Goal: Check status

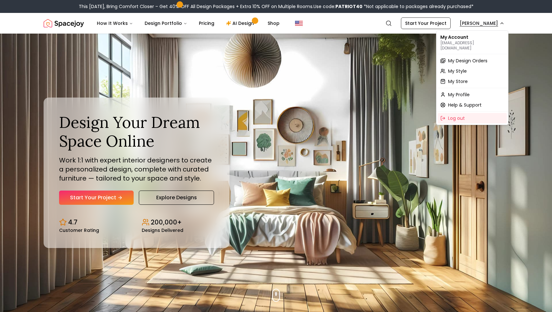
click at [464, 57] on span "My Design Orders" at bounding box center [467, 60] width 39 height 6
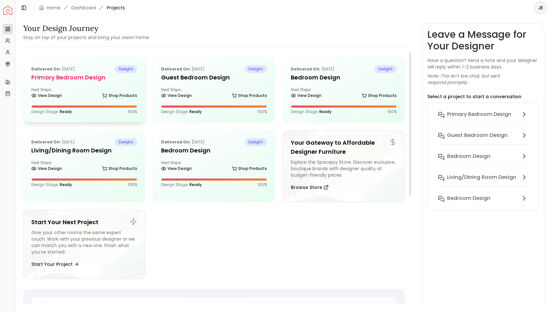
click at [100, 87] on div "Delivered on: Aug 21, 2025 delight Primary Bedroom design Next Steps: View Desi…" at bounding box center [84, 89] width 121 height 65
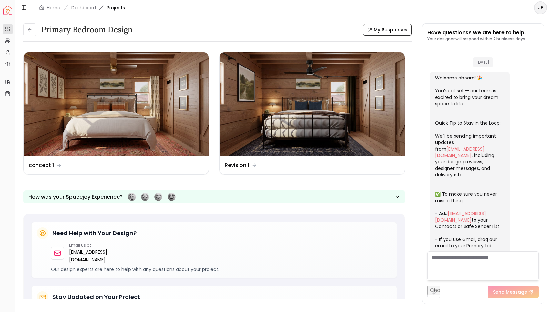
scroll to position [424, 0]
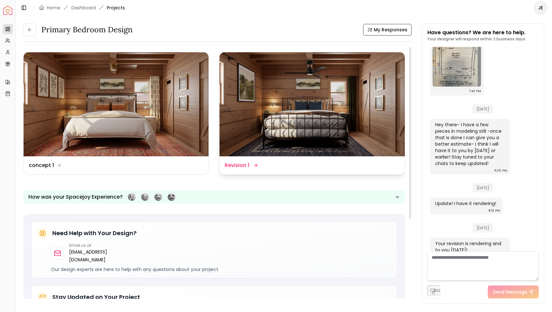
click at [341, 138] on img at bounding box center [311, 104] width 185 height 104
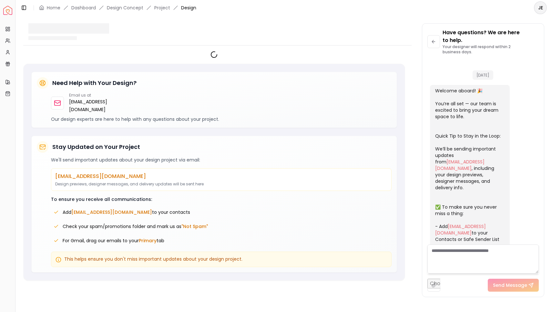
scroll to position [443, 0]
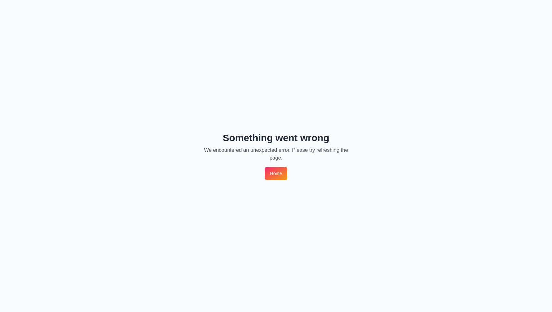
click at [274, 175] on link "Home" at bounding box center [276, 173] width 22 height 13
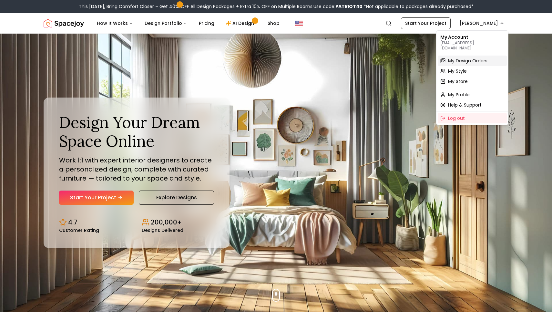
click at [464, 57] on span "My Design Orders" at bounding box center [467, 60] width 39 height 6
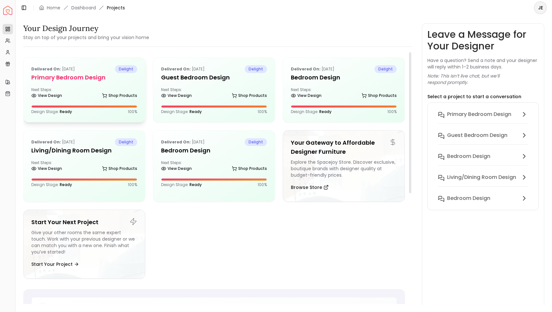
click at [65, 81] on h5 "Primary Bedroom design" at bounding box center [84, 77] width 106 height 9
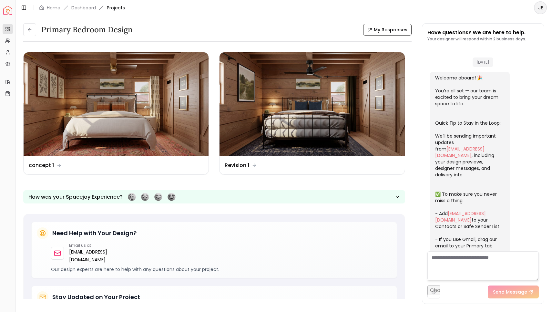
scroll to position [424, 0]
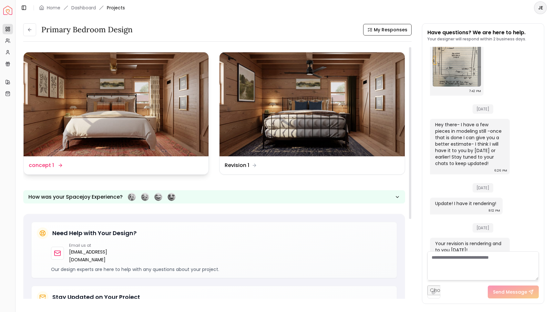
click at [96, 116] on img at bounding box center [116, 104] width 185 height 104
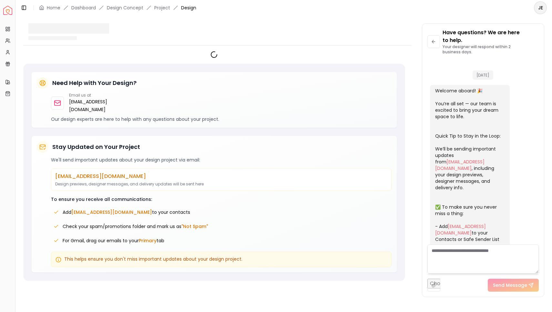
scroll to position [443, 0]
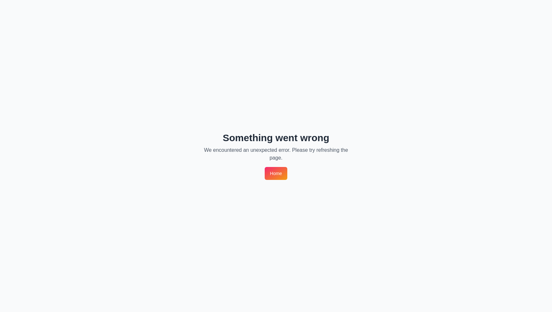
click at [76, 153] on div "Something went wrong We encountered an unexpected error. Please try refreshing …" at bounding box center [276, 156] width 552 height 312
click at [280, 173] on link "Home" at bounding box center [276, 173] width 22 height 13
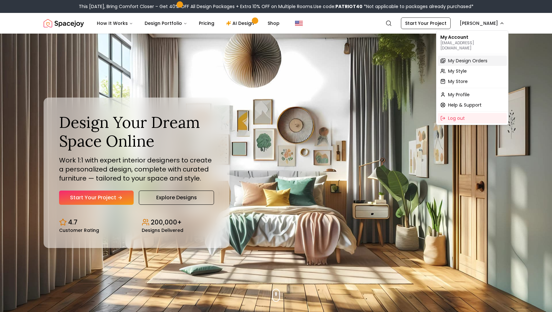
click at [457, 57] on span "My Design Orders" at bounding box center [467, 60] width 39 height 6
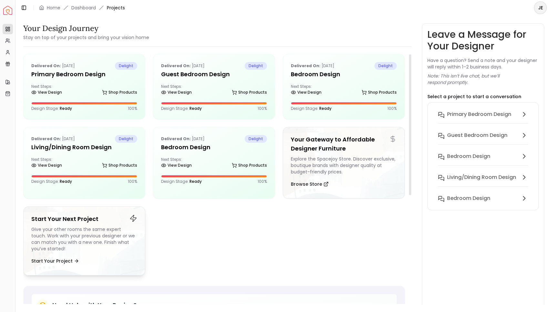
scroll to position [4, 0]
click at [86, 164] on div "View Design Shop Products" at bounding box center [84, 166] width 106 height 6
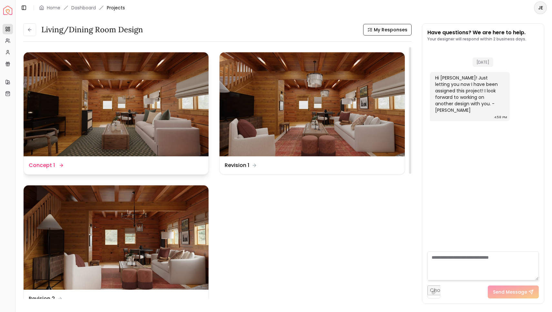
click at [132, 133] on img at bounding box center [116, 104] width 185 height 104
